Goal: Find specific page/section: Find specific page/section

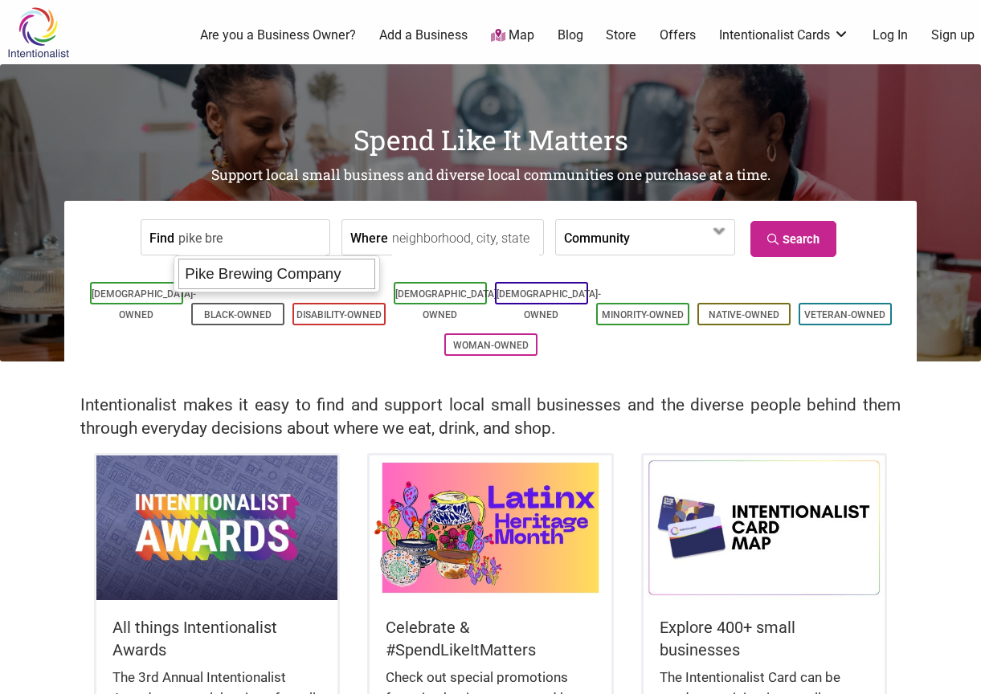
click at [252, 282] on div "Pike Brewing Company" at bounding box center [276, 274] width 197 height 31
type input "Pike Brewing Company"
click at [261, 275] on div "Asian-Owned Black-Owned Disability-Owned Latino-Owned LGBTQ-Owned Minority-Owne…" at bounding box center [490, 319] width 828 height 114
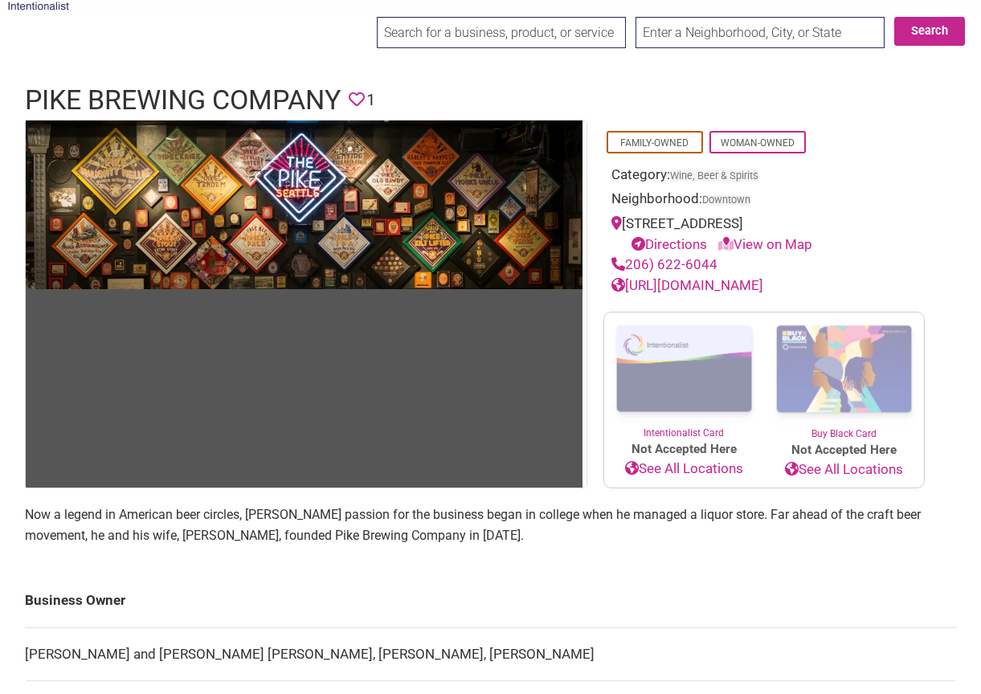
scroll to position [233, 0]
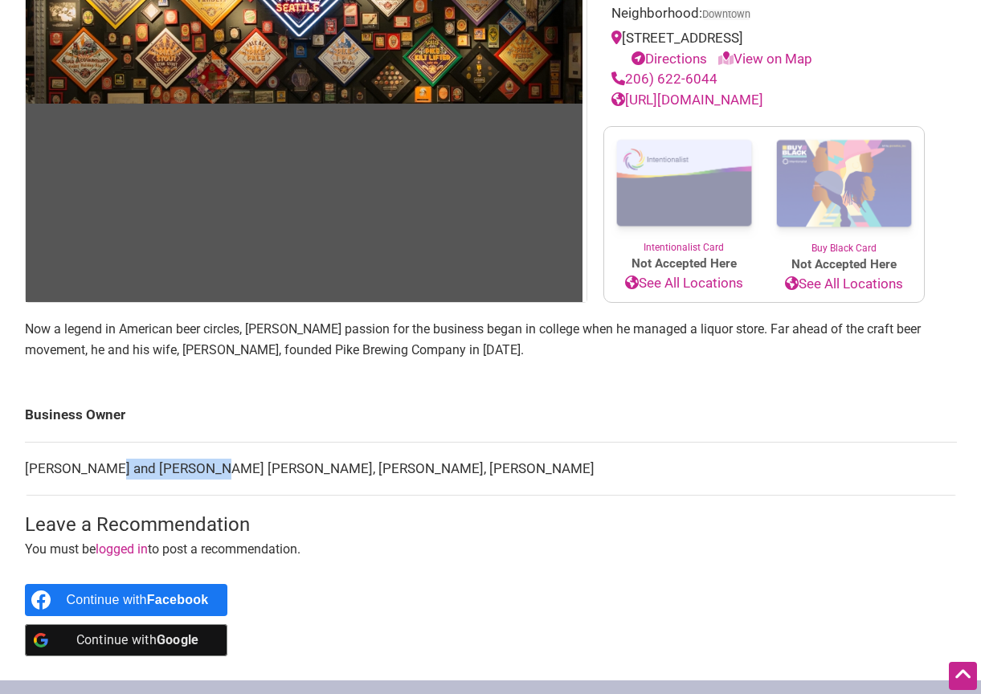
drag, startPoint x: 100, startPoint y: 464, endPoint x: 198, endPoint y: 459, distance: 97.4
click at [198, 459] on td "[PERSON_NAME] and [PERSON_NAME] [PERSON_NAME], [PERSON_NAME], [PERSON_NAME]" at bounding box center [491, 469] width 932 height 54
copy td "[PERSON_NAME] [PERSON_NAME]"
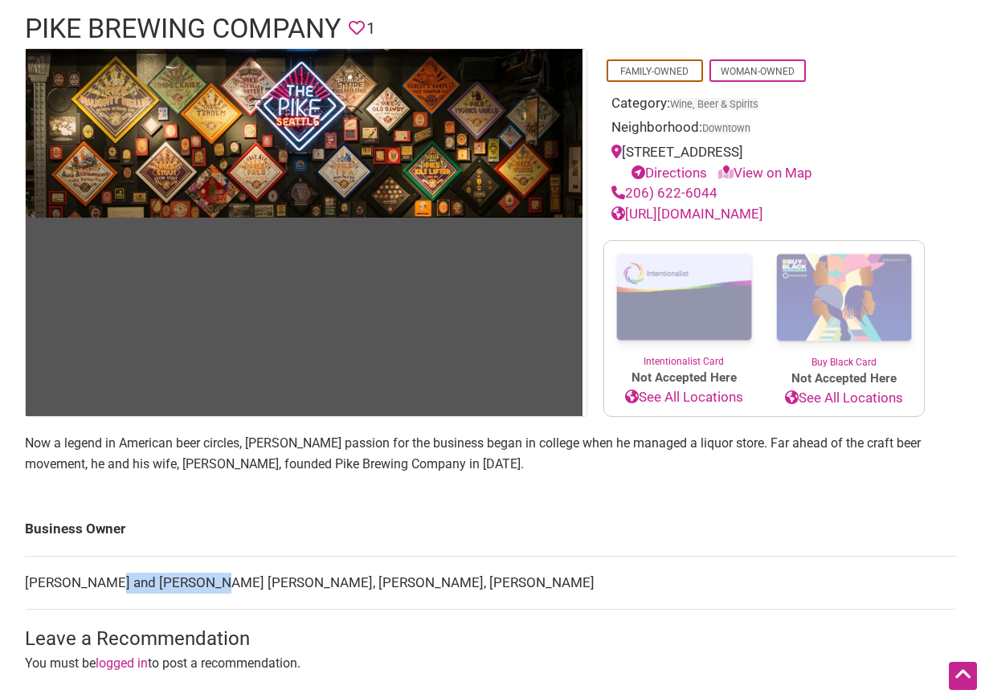
scroll to position [433, 0]
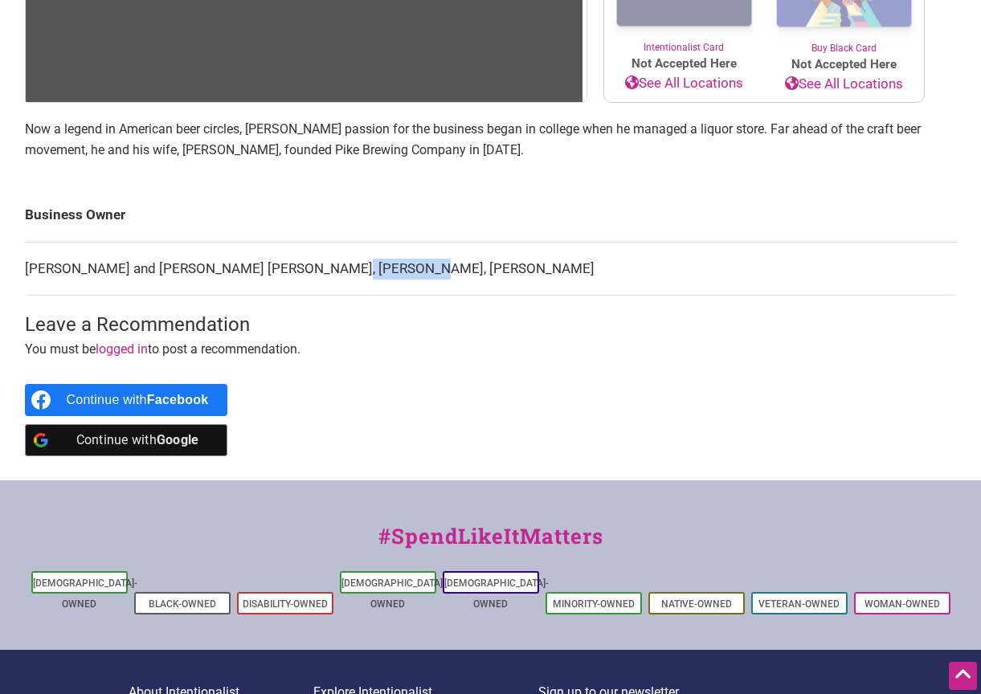
drag, startPoint x: 296, startPoint y: 264, endPoint x: 380, endPoint y: 259, distance: 84.5
click at [380, 259] on td "[PERSON_NAME] and [PERSON_NAME] [PERSON_NAME], [PERSON_NAME], [PERSON_NAME]" at bounding box center [491, 269] width 932 height 54
copy td "[PERSON_NAME]"
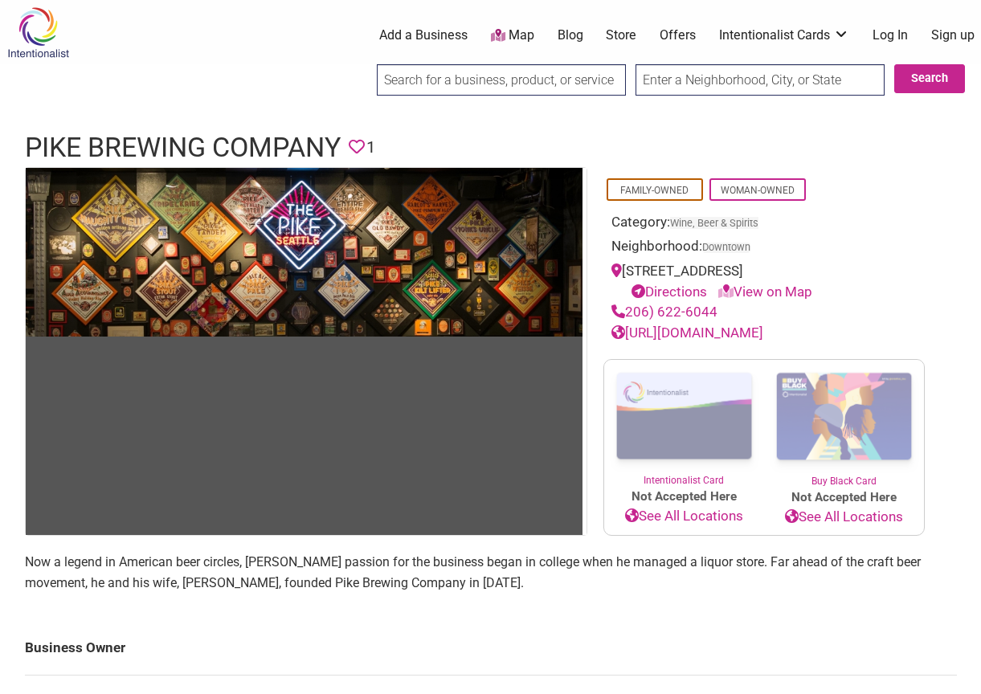
click at [763, 326] on link "[URL][DOMAIN_NAME]" at bounding box center [688, 333] width 152 height 16
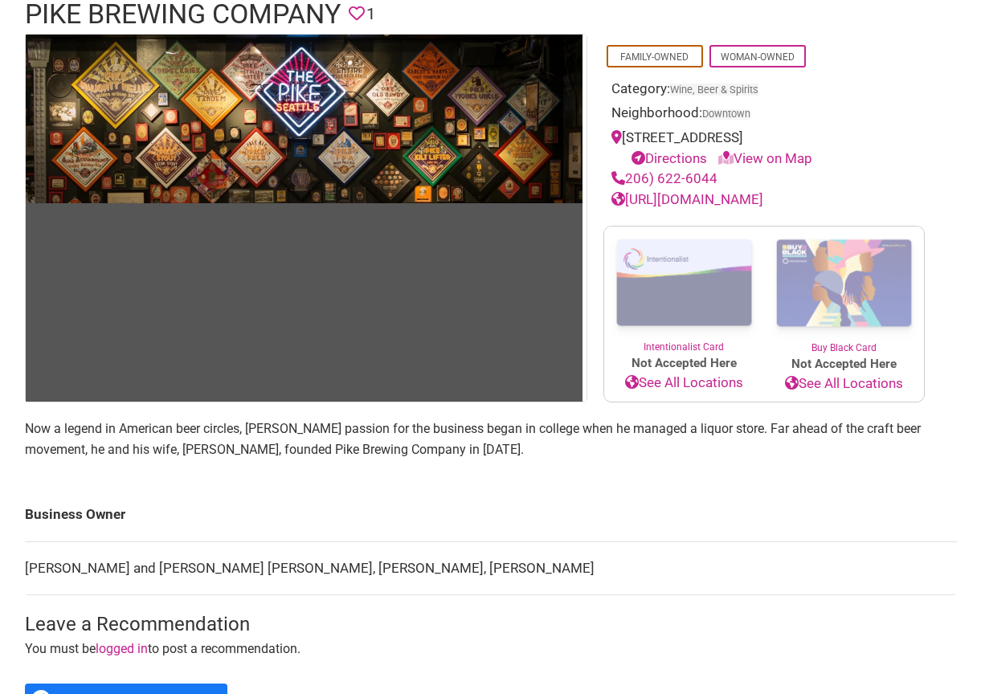
scroll to position [285, 0]
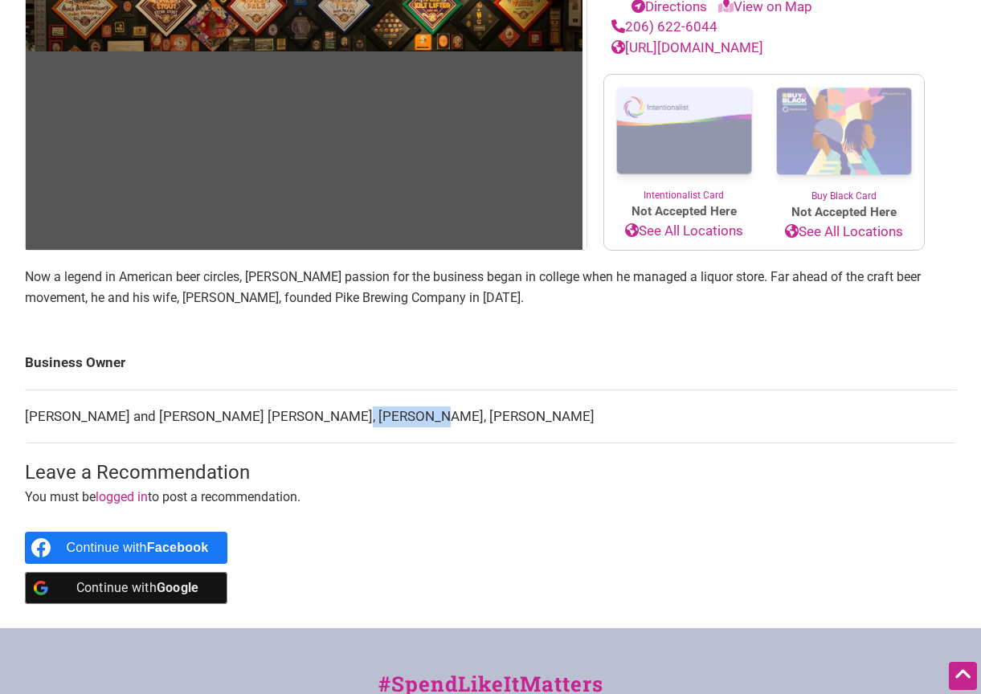
drag, startPoint x: 368, startPoint y: 407, endPoint x: 295, endPoint y: 405, distance: 73.1
click at [295, 405] on td "[PERSON_NAME] and [PERSON_NAME] [PERSON_NAME], [PERSON_NAME], [PERSON_NAME]" at bounding box center [491, 417] width 932 height 54
